Goal: Task Accomplishment & Management: Manage account settings

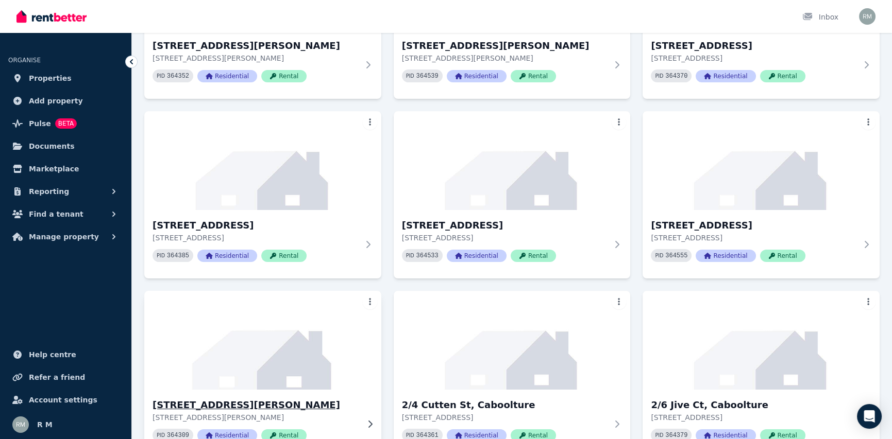
scroll to position [361, 0]
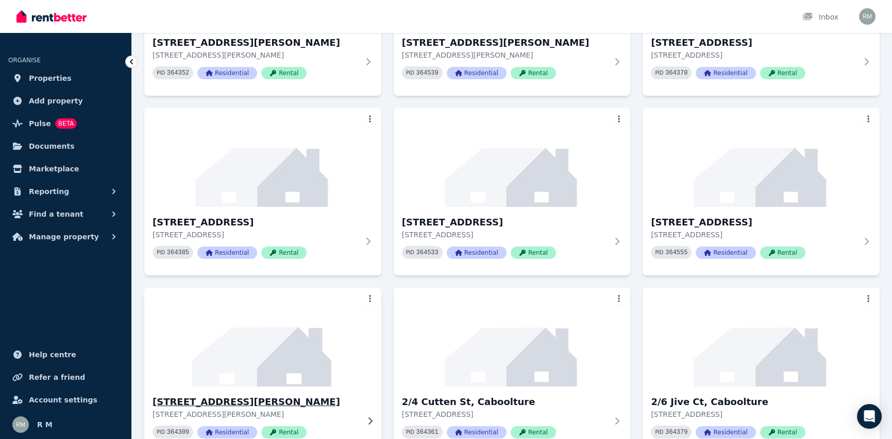
click at [163, 395] on h3 "[STREET_ADDRESS][PERSON_NAME]" at bounding box center [256, 402] width 206 height 14
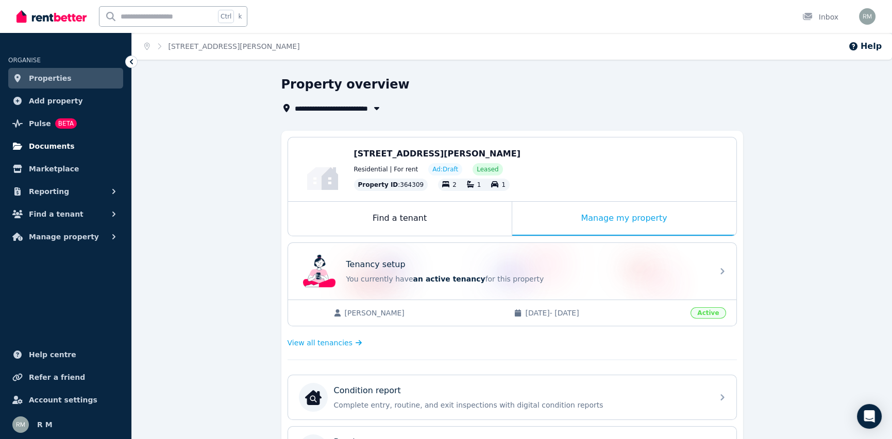
click at [46, 140] on span "Documents" at bounding box center [52, 146] width 46 height 12
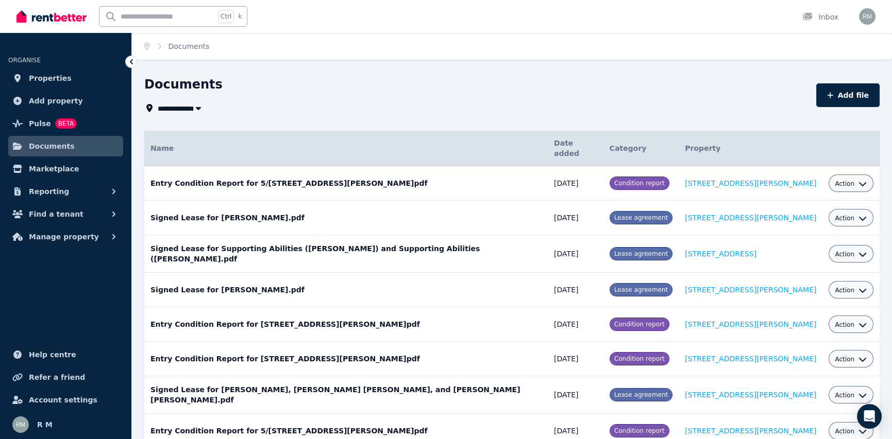
click at [715, 131] on th "Property" at bounding box center [751, 149] width 144 height 36
click at [189, 102] on button "button" at bounding box center [198, 108] width 19 height 12
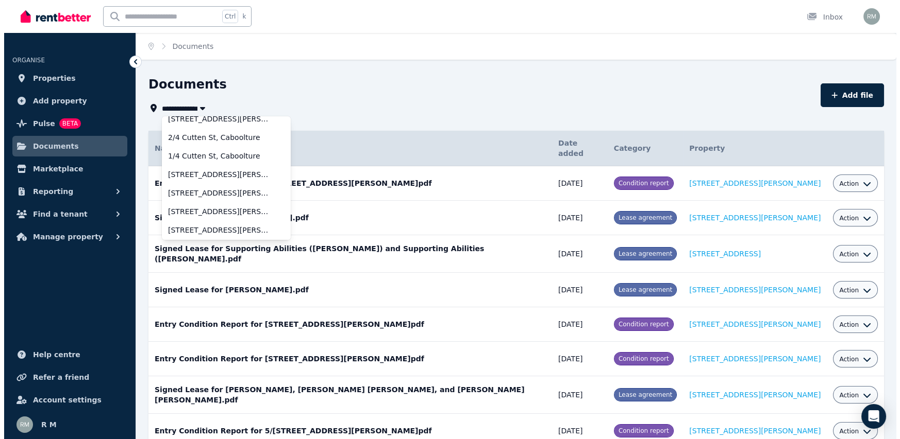
scroll to position [366, 0]
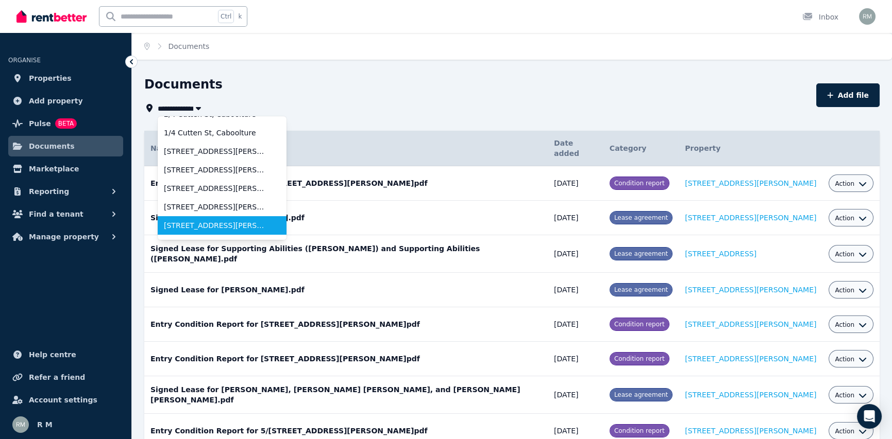
click at [176, 221] on span "[STREET_ADDRESS][PERSON_NAME]" at bounding box center [216, 226] width 104 height 10
type input "**********"
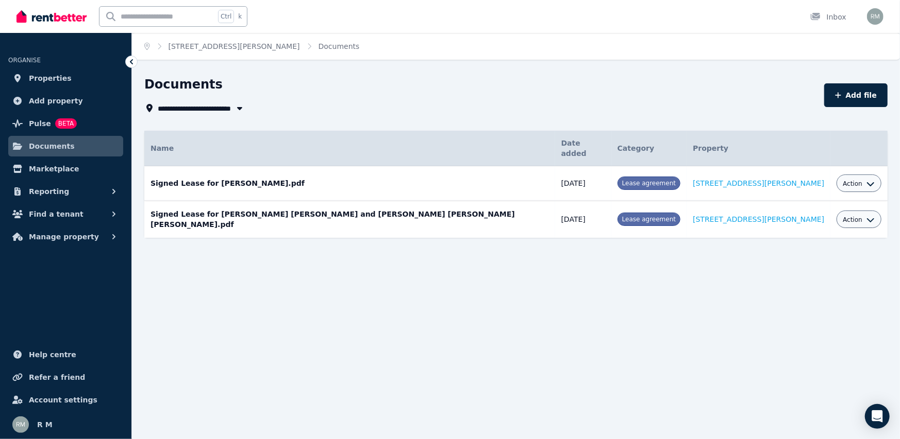
click at [840, 175] on div "Action" at bounding box center [858, 184] width 45 height 18
click at [867, 182] on icon "button" at bounding box center [870, 184] width 7 height 4
click at [729, 264] on div "**********" at bounding box center [450, 219] width 900 height 439
